Goal: Task Accomplishment & Management: Manage account settings

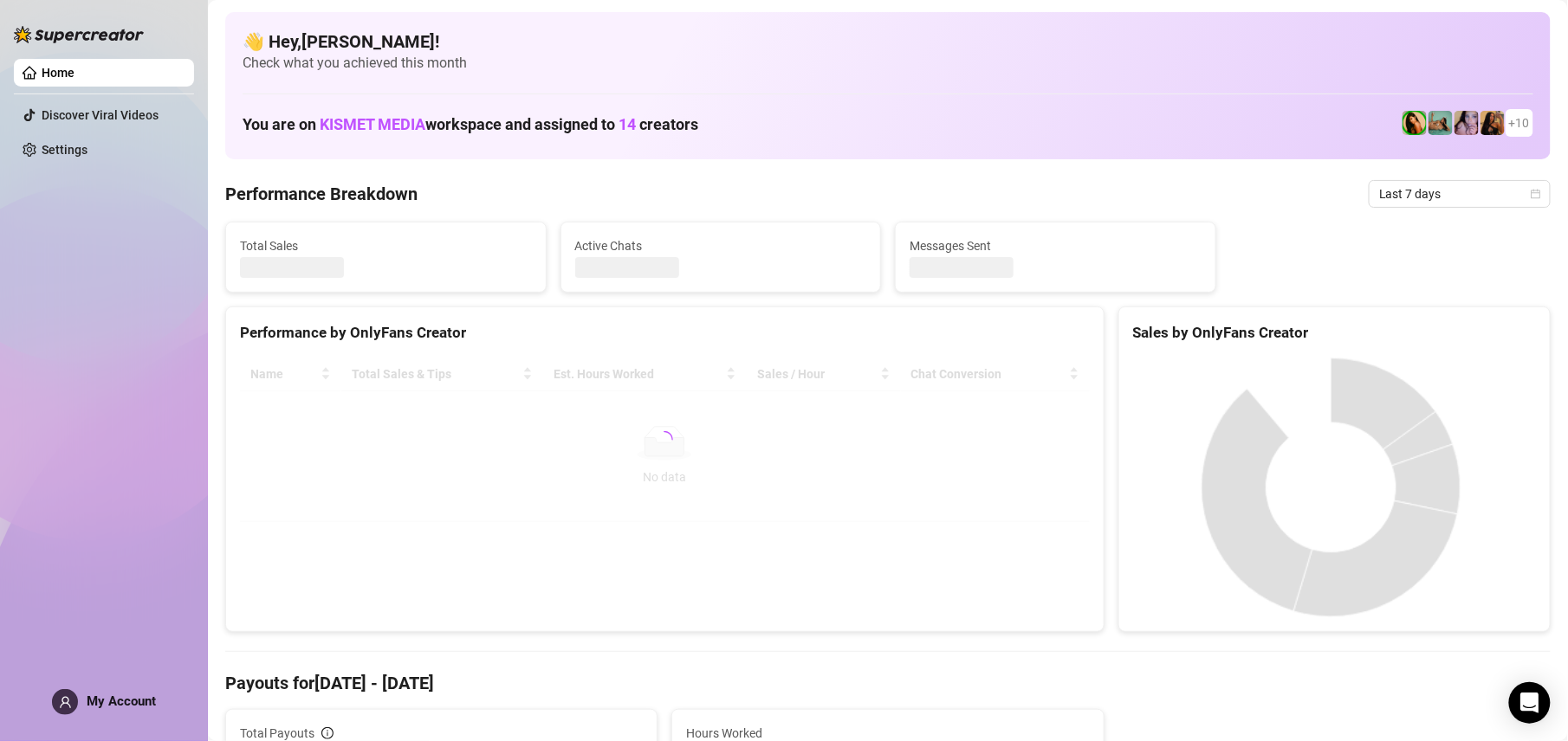
click at [100, 694] on span "My Account" at bounding box center [122, 701] width 69 height 16
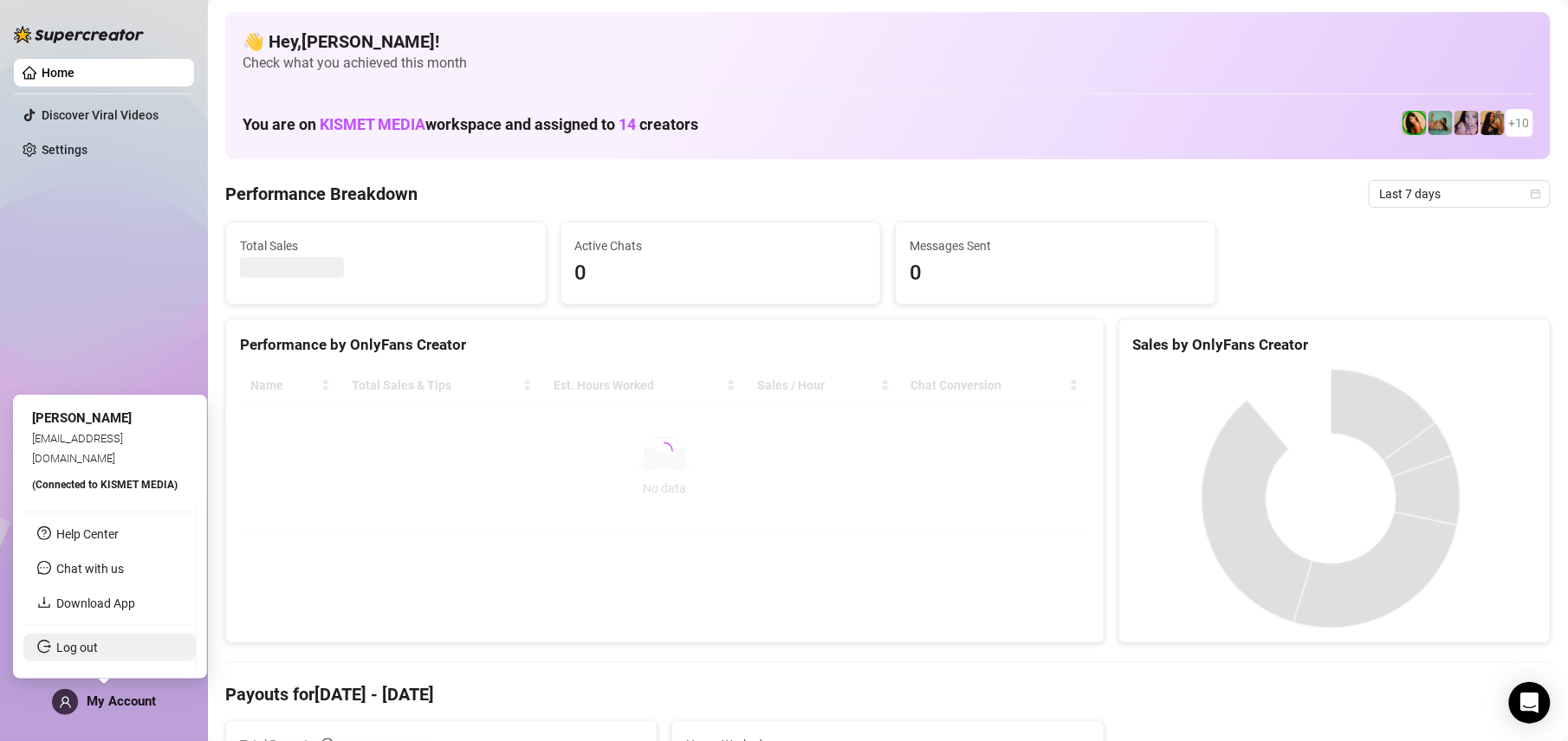
click at [79, 655] on link "Log out" at bounding box center [77, 648] width 41 height 14
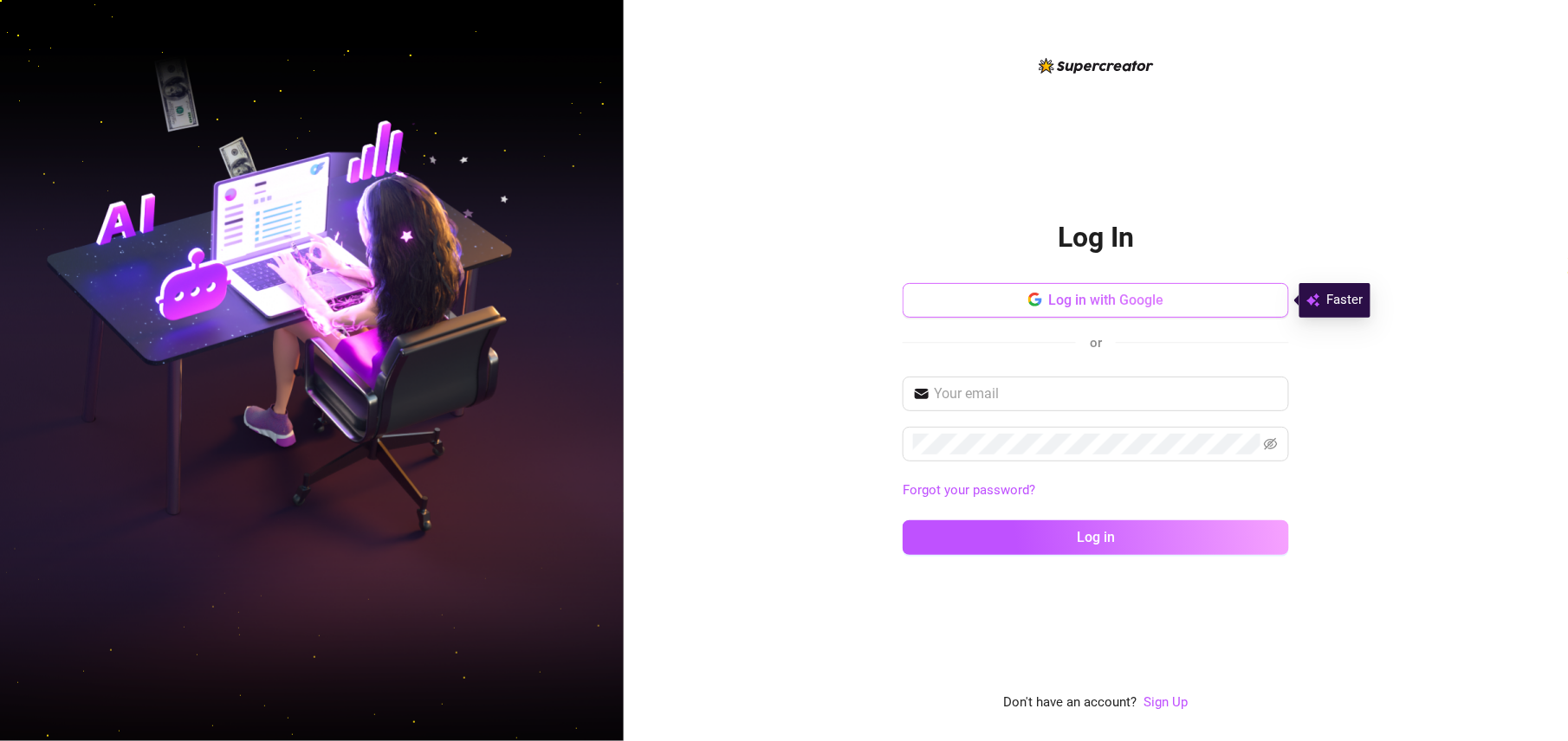
click at [1137, 288] on button "Log in with Google" at bounding box center [1096, 300] width 386 height 35
